Goal: Register for event/course

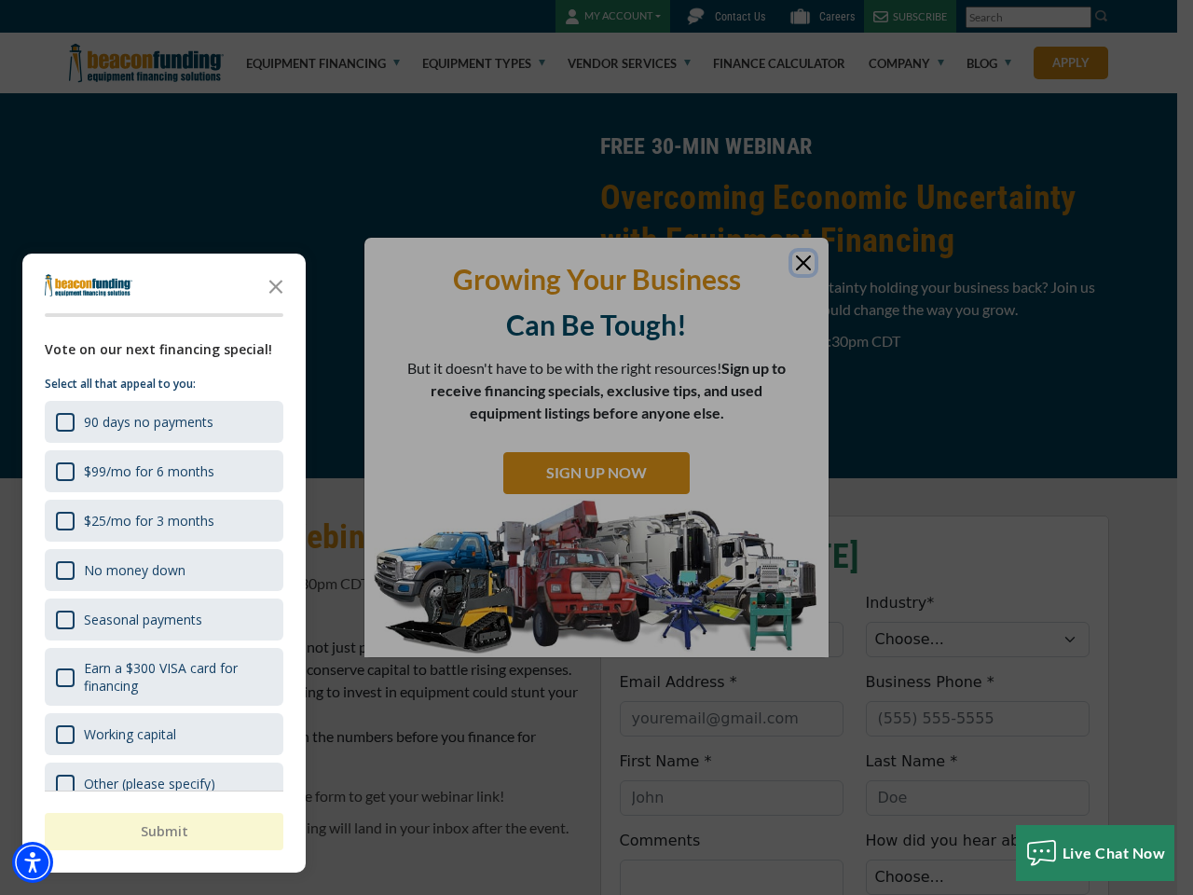
click at [597, 448] on div "button" at bounding box center [596, 447] width 1193 height 895
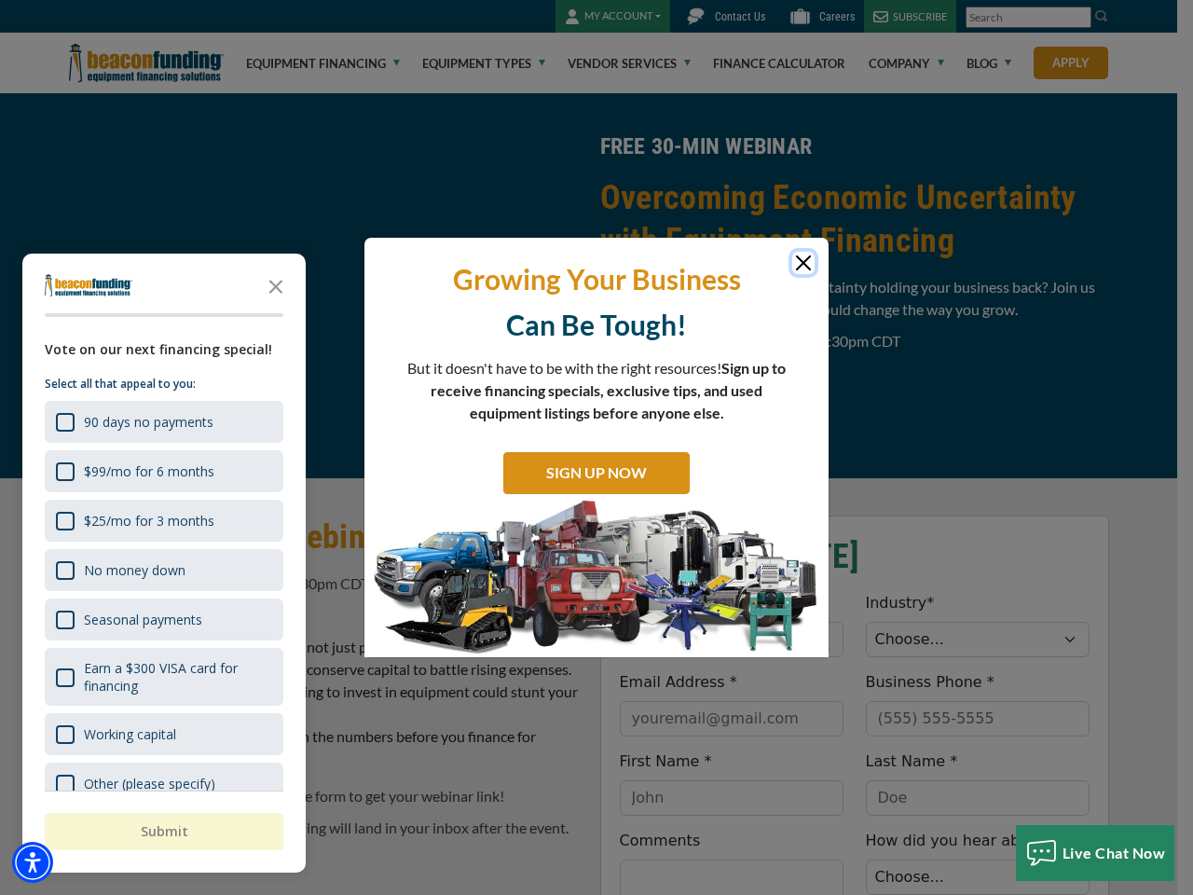
click at [33, 862] on img "Accessibility Menu" at bounding box center [32, 862] width 41 height 41
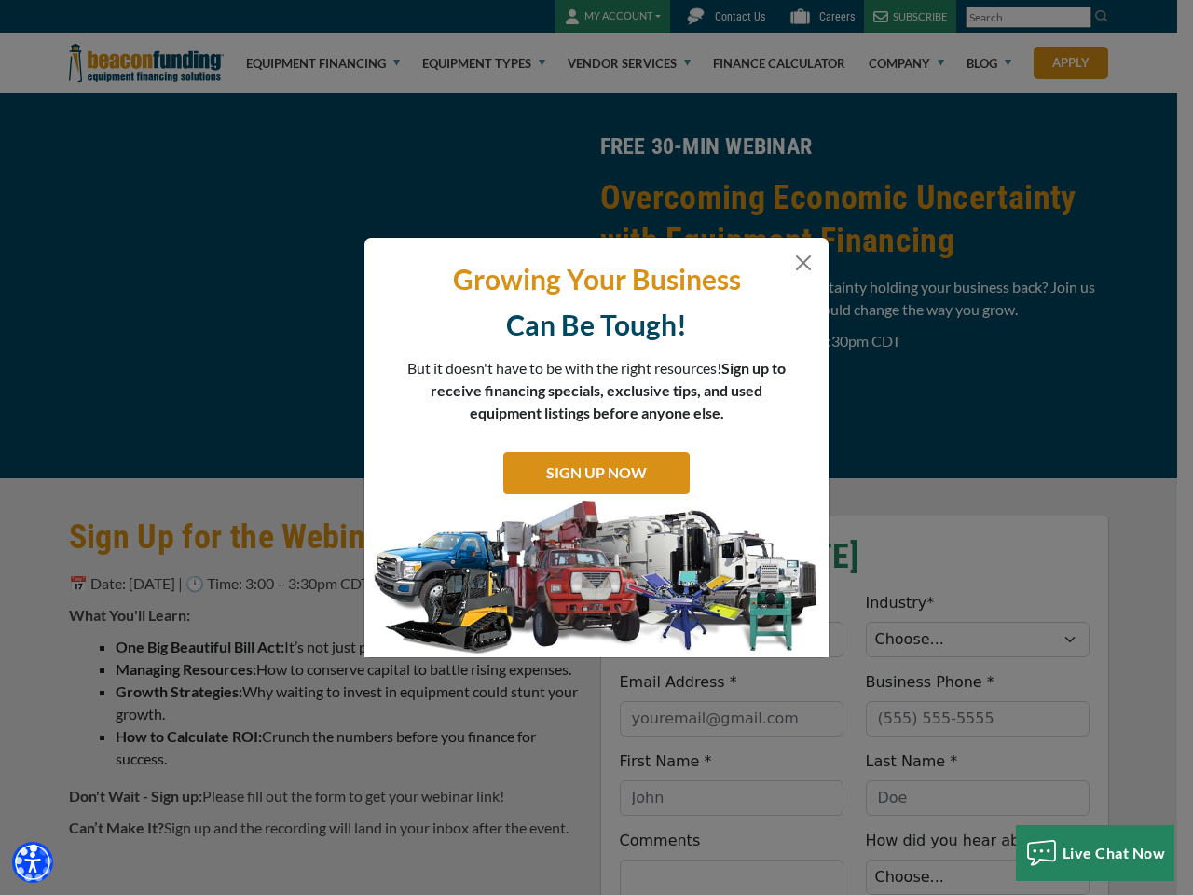
click at [597, 448] on body "Skip to main content Enable accessibility for low vision Open the accessibility…" at bounding box center [596, 447] width 1193 height 895
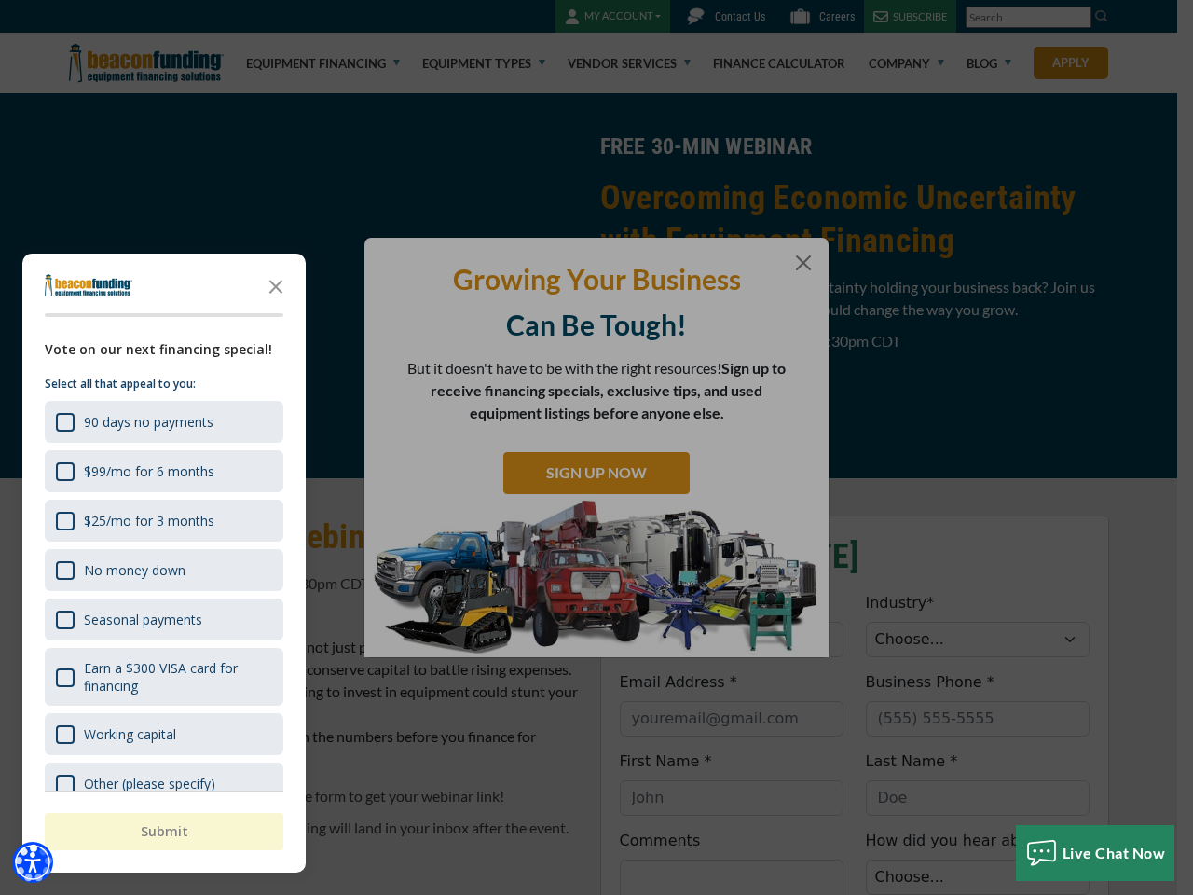
click at [276, 285] on body "Skip to main content Enable accessibility for low vision Open the accessibility…" at bounding box center [596, 447] width 1193 height 895
click at [162, 421] on body "Skip to main content Enable accessibility for low vision Open the accessibility…" at bounding box center [596, 447] width 1193 height 895
click at [162, 471] on body "Skip to main content Enable accessibility for low vision Open the accessibility…" at bounding box center [596, 447] width 1193 height 895
click at [162, 520] on body "Skip to main content Enable accessibility for low vision Open the accessibility…" at bounding box center [596, 447] width 1193 height 895
click at [162, 570] on body "Skip to main content Enable accessibility for low vision Open the accessibility…" at bounding box center [596, 447] width 1193 height 895
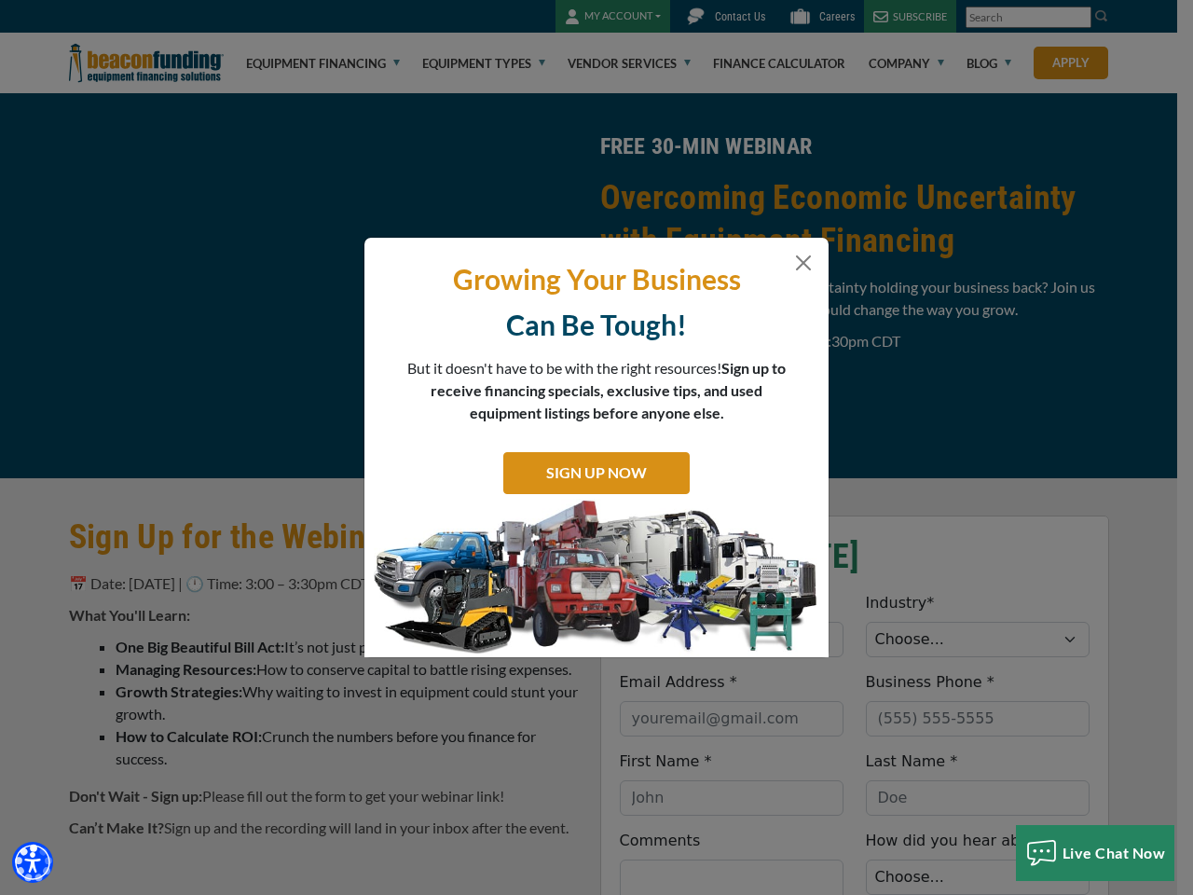
click at [162, 619] on body "Skip to main content Enable accessibility for low vision Open the accessibility…" at bounding box center [596, 447] width 1193 height 895
click at [162, 677] on body "Skip to main content Enable accessibility for low vision Open the accessibility…" at bounding box center [596, 447] width 1193 height 895
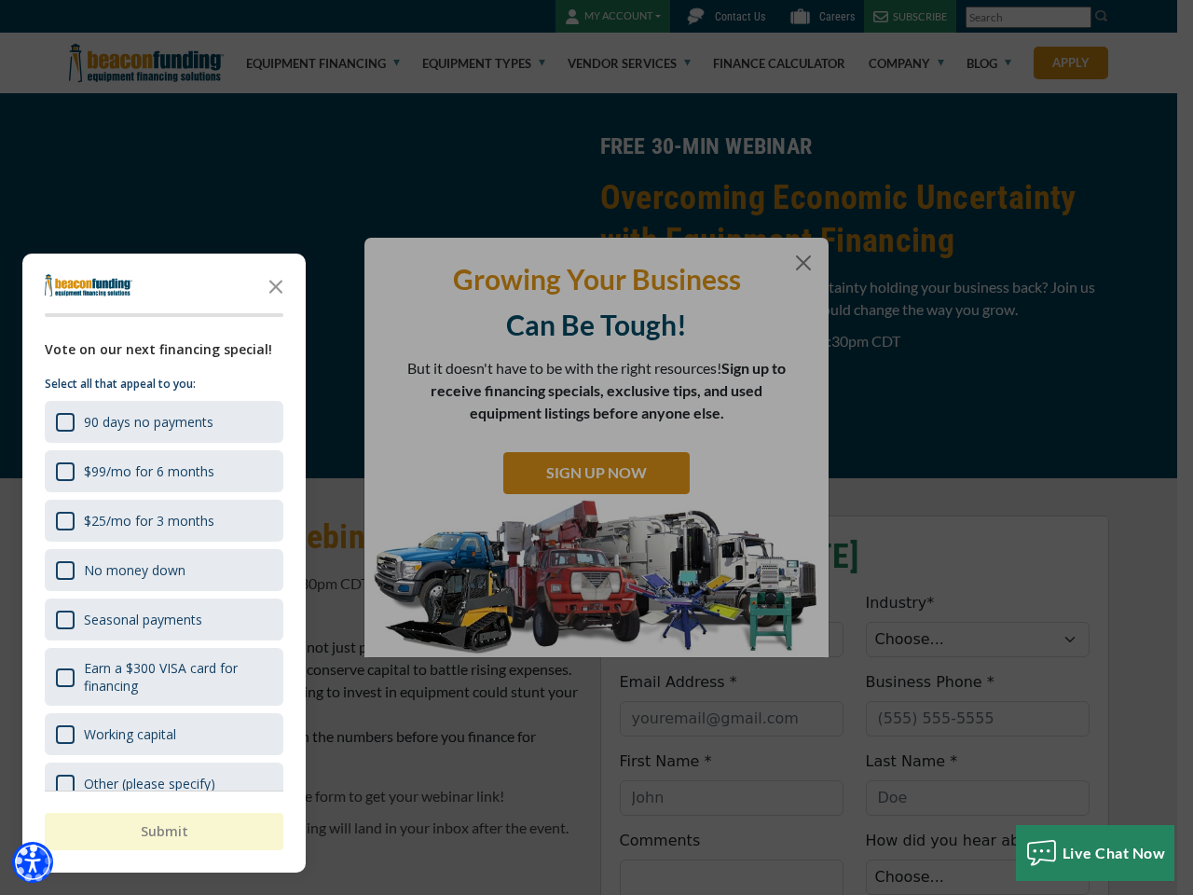
click at [731, 894] on html "Skip to main content Enable accessibility for low vision Open the accessibility…" at bounding box center [596, 447] width 1193 height 895
